Goal: Information Seeking & Learning: Check status

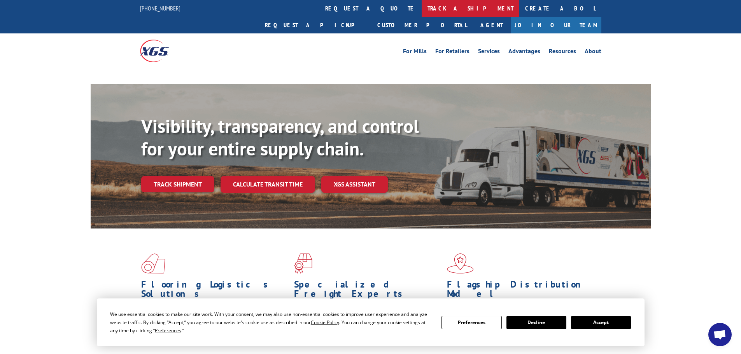
click at [422, 7] on link "track a shipment" at bounding box center [471, 8] width 98 height 17
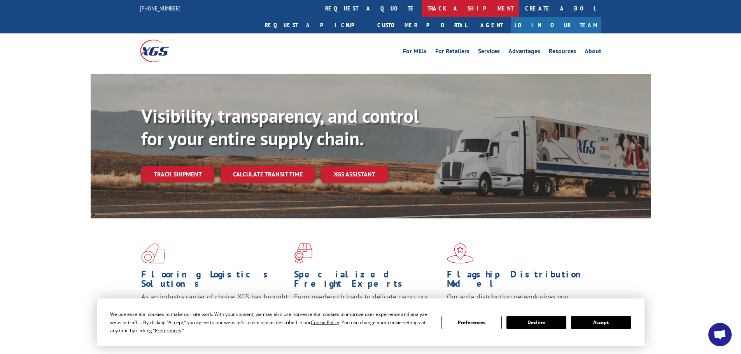
click at [422, 8] on link "track a shipment" at bounding box center [471, 8] width 98 height 17
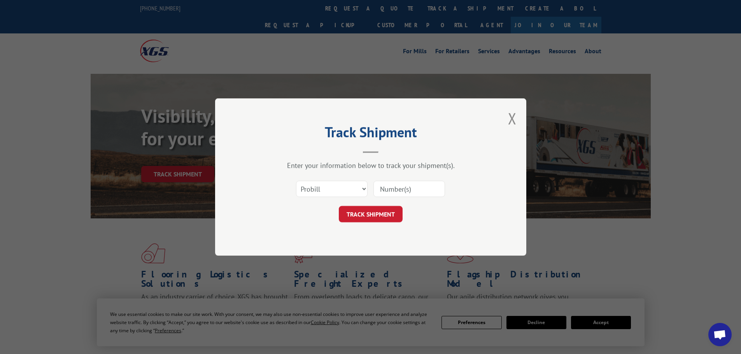
drag, startPoint x: 353, startPoint y: 180, endPoint x: 350, endPoint y: 184, distance: 5.2
click at [353, 180] on div "Select category... Probill BOL PO" at bounding box center [331, 189] width 71 height 18
click at [324, 189] on select "Select category... Probill BOL PO" at bounding box center [332, 189] width 72 height 16
select select "bol"
click at [296, 181] on select "Select category... Probill BOL PO" at bounding box center [332, 189] width 72 height 16
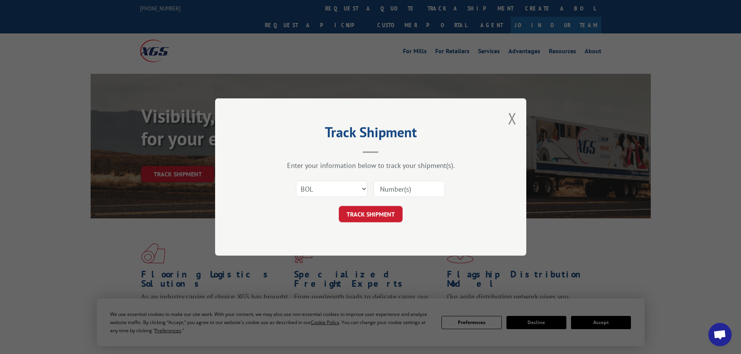
click at [381, 189] on input at bounding box center [409, 189] width 72 height 16
paste input "6873862"
type input "6873862"
click at [379, 213] on button "TRACK SHIPMENT" at bounding box center [371, 214] width 64 height 16
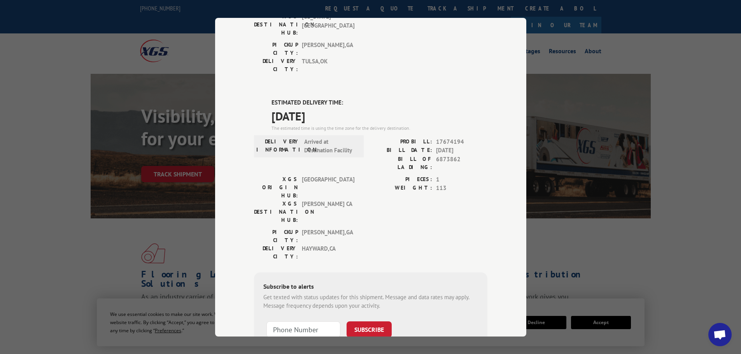
scroll to position [117, 0]
